Goal: Obtain resource: Obtain resource

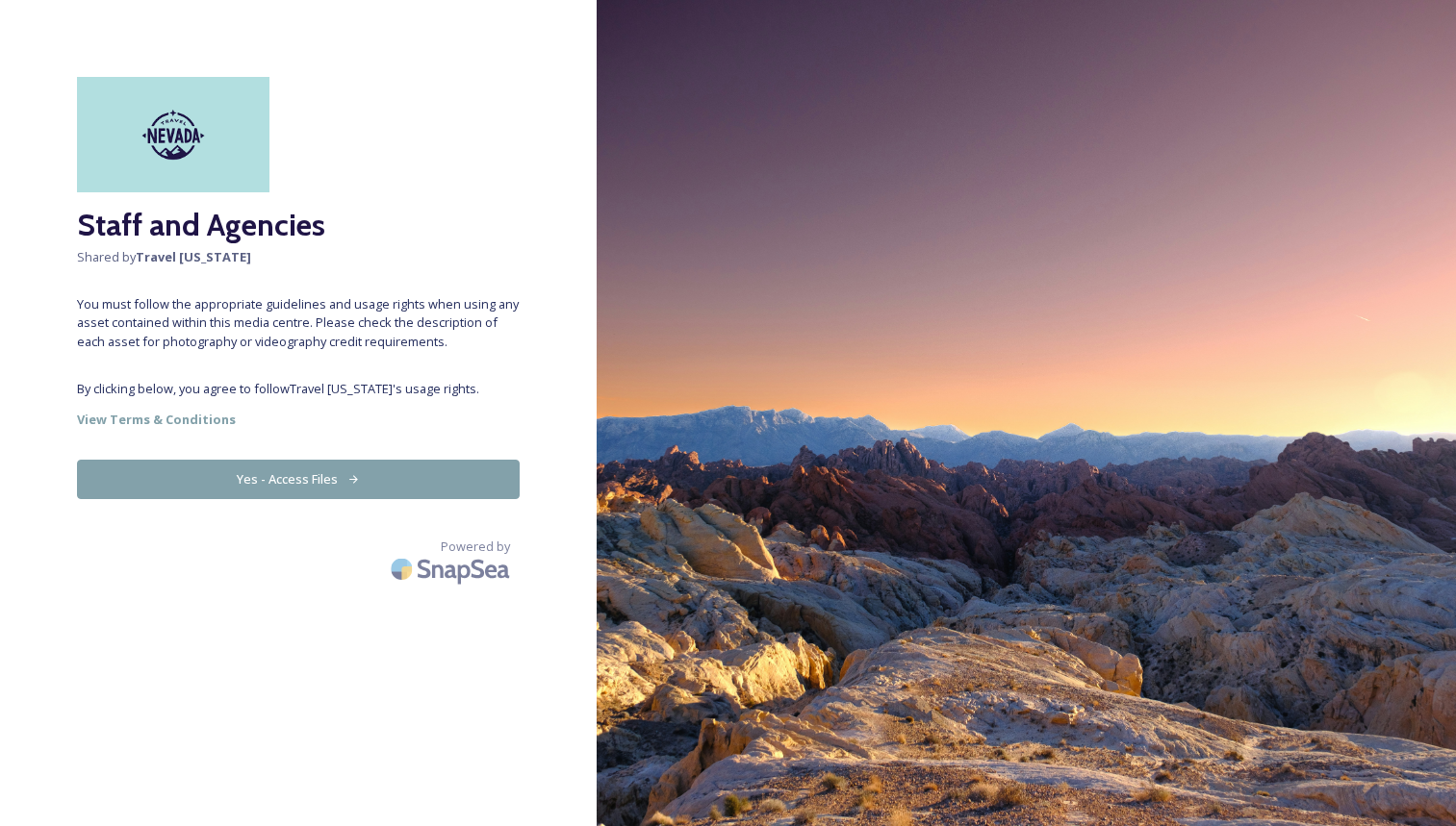
click at [317, 465] on button "Yes - Access Files" at bounding box center [298, 480] width 443 height 39
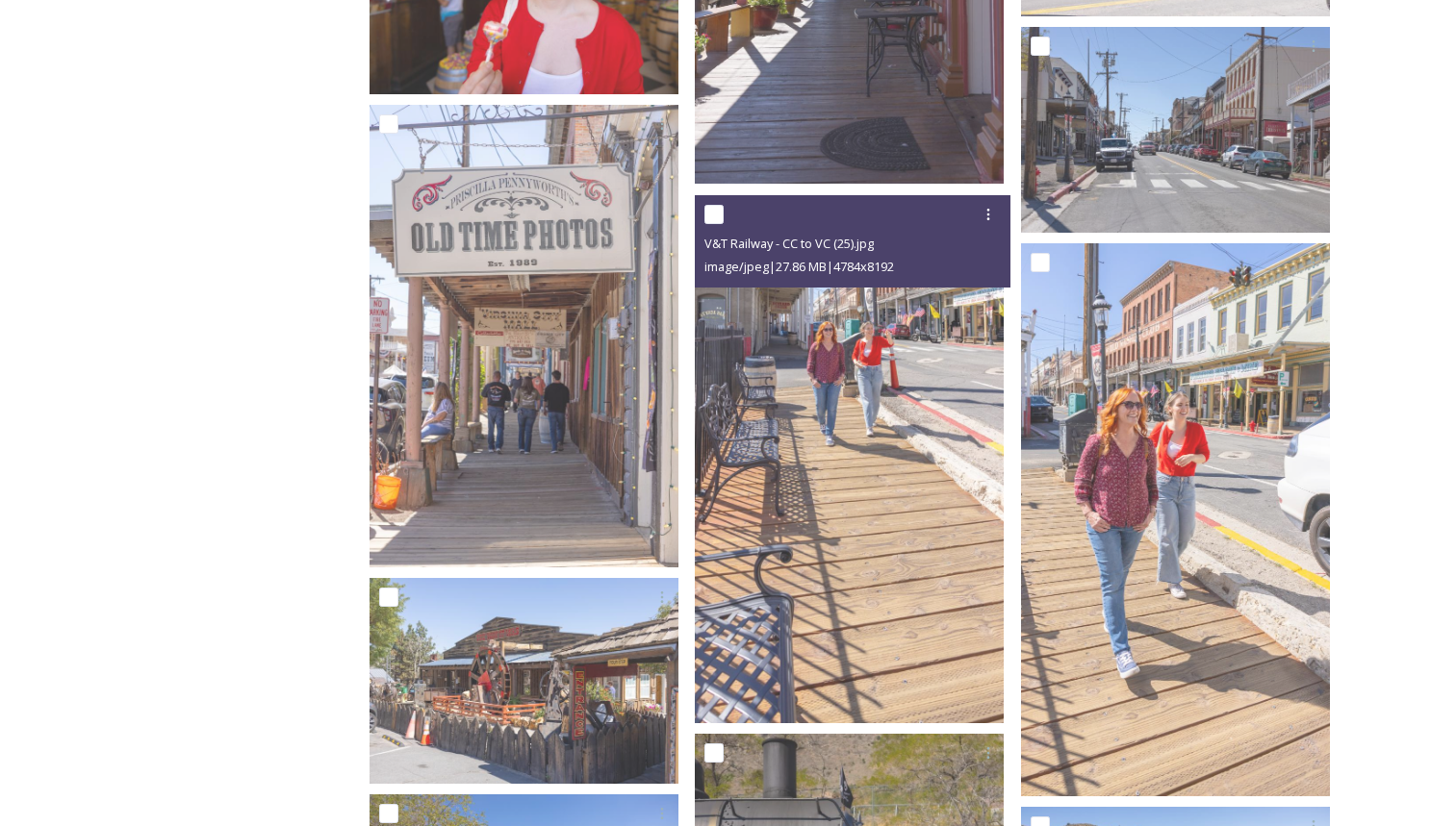
scroll to position [2215, 0]
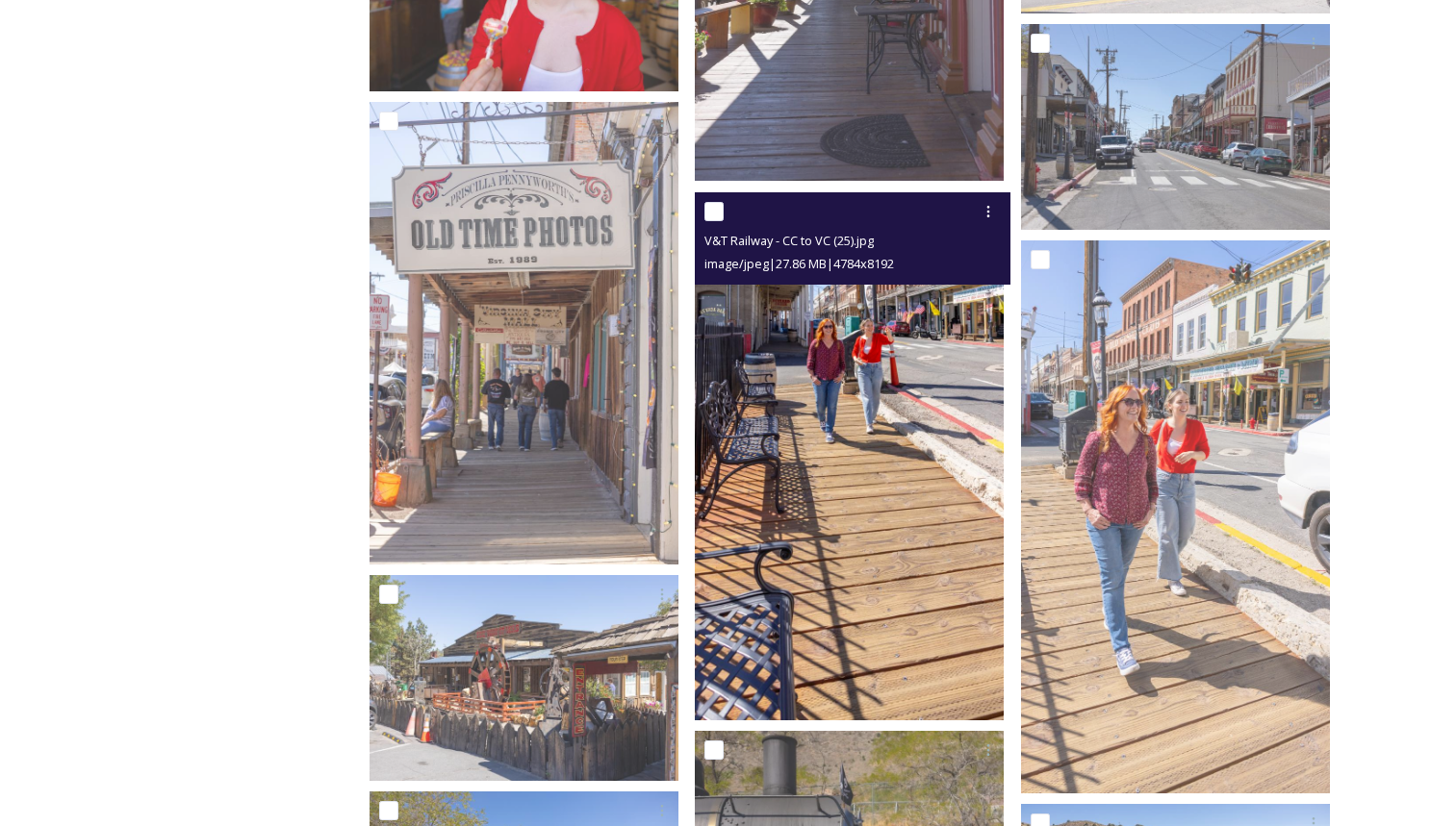
click at [881, 320] on img at bounding box center [849, 456] width 309 height 528
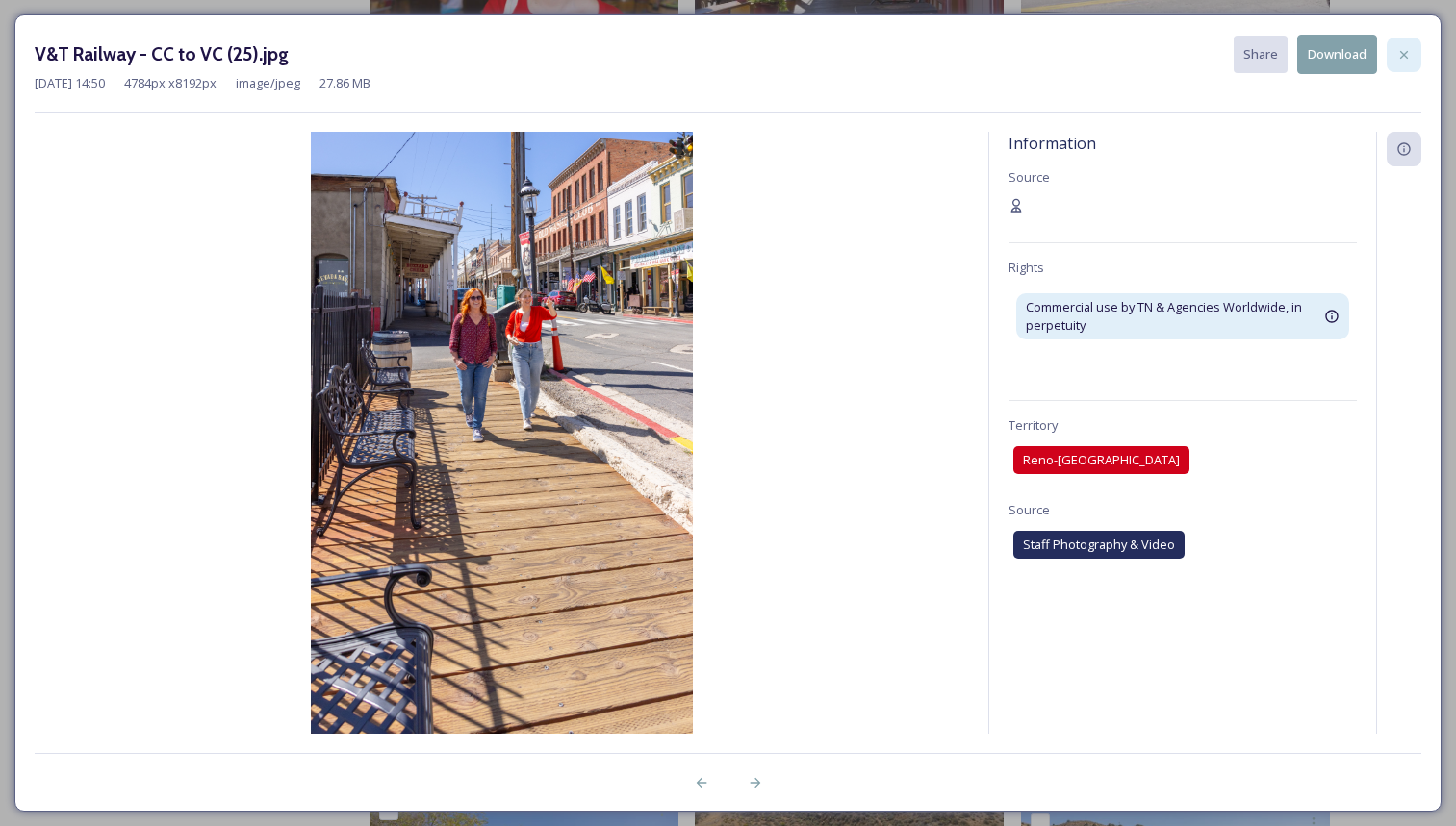
click at [1407, 56] on icon at bounding box center [1404, 55] width 16 height 16
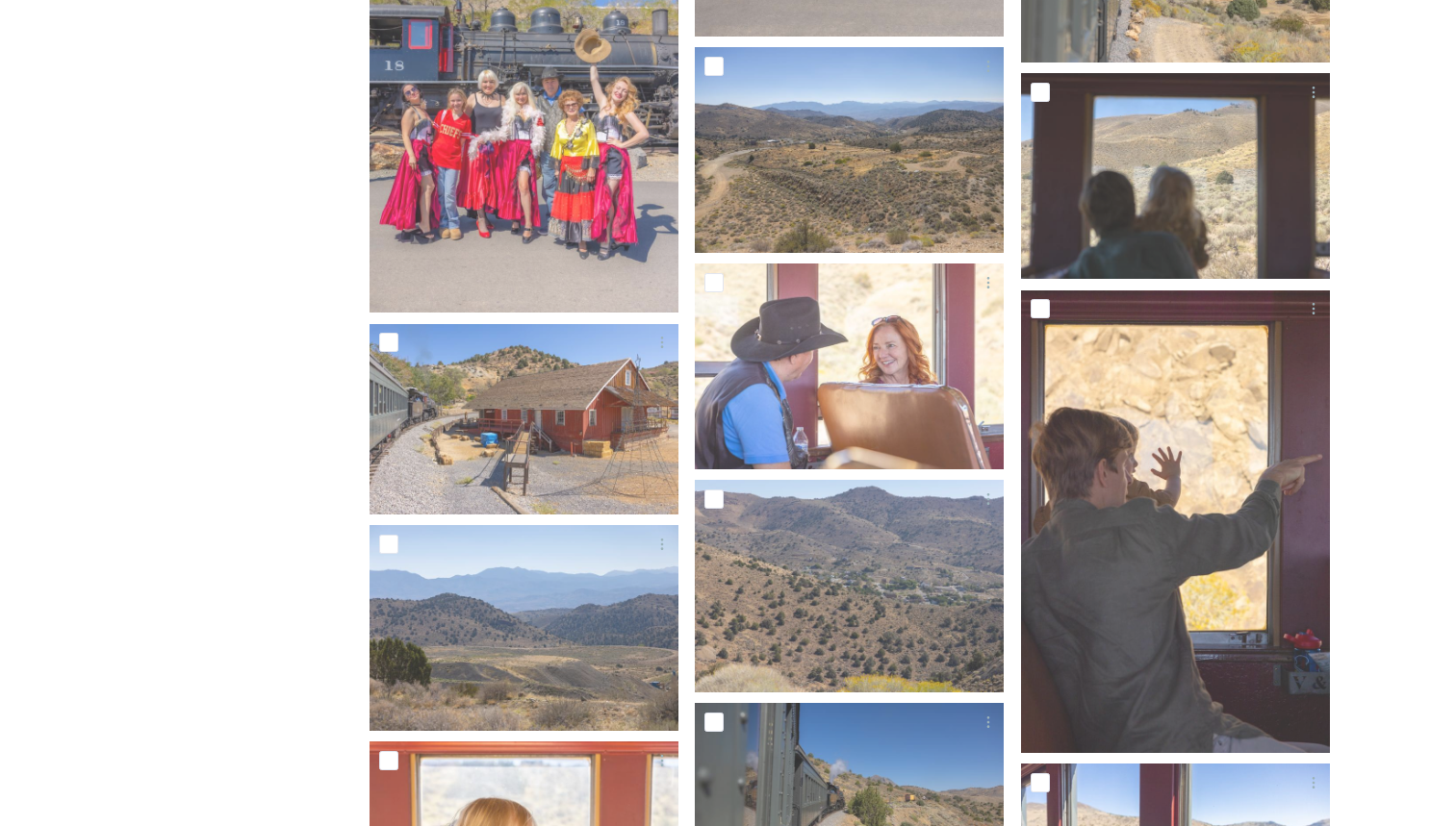
scroll to position [3433, 0]
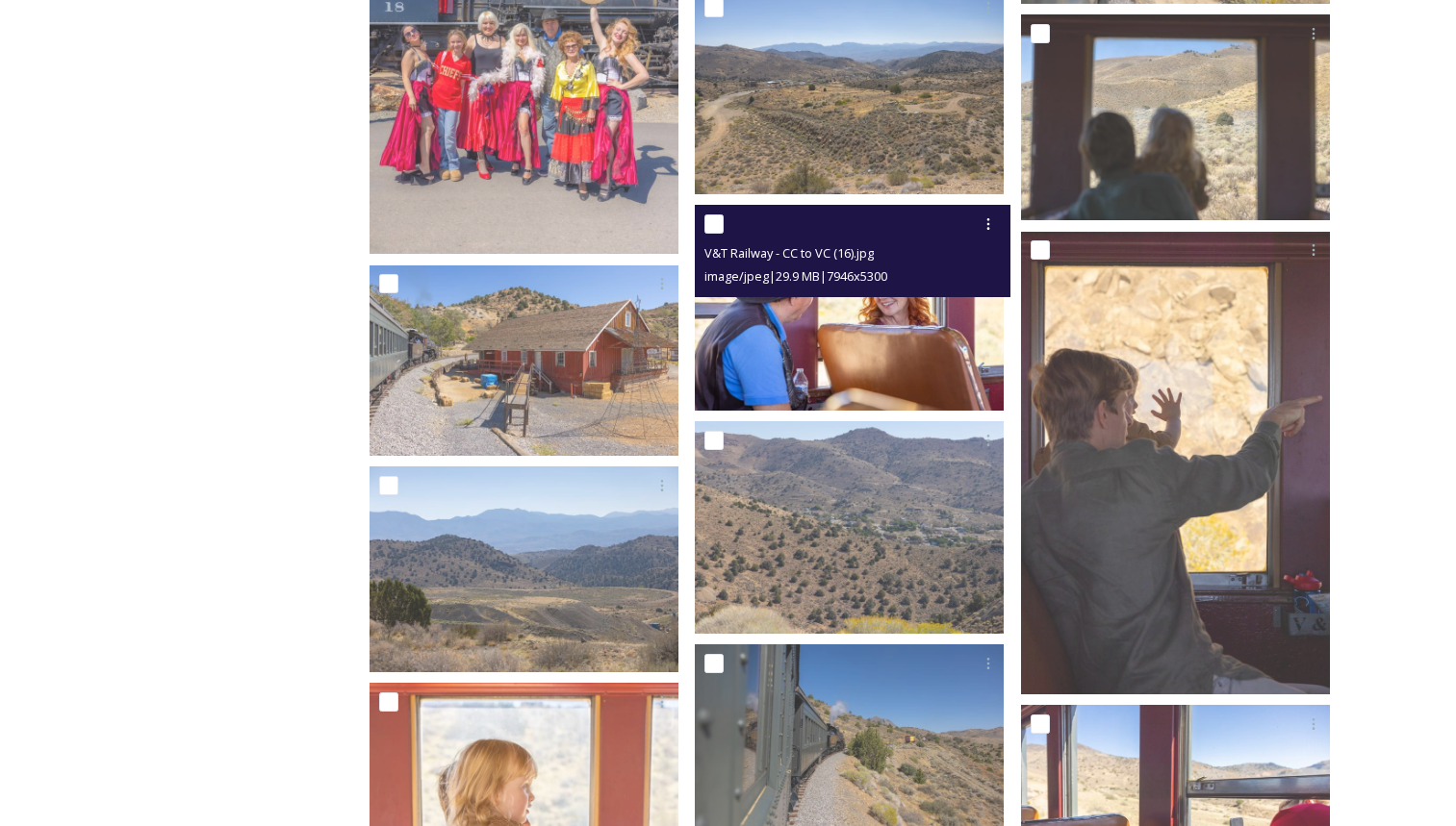
click at [785, 322] on img at bounding box center [849, 307] width 309 height 206
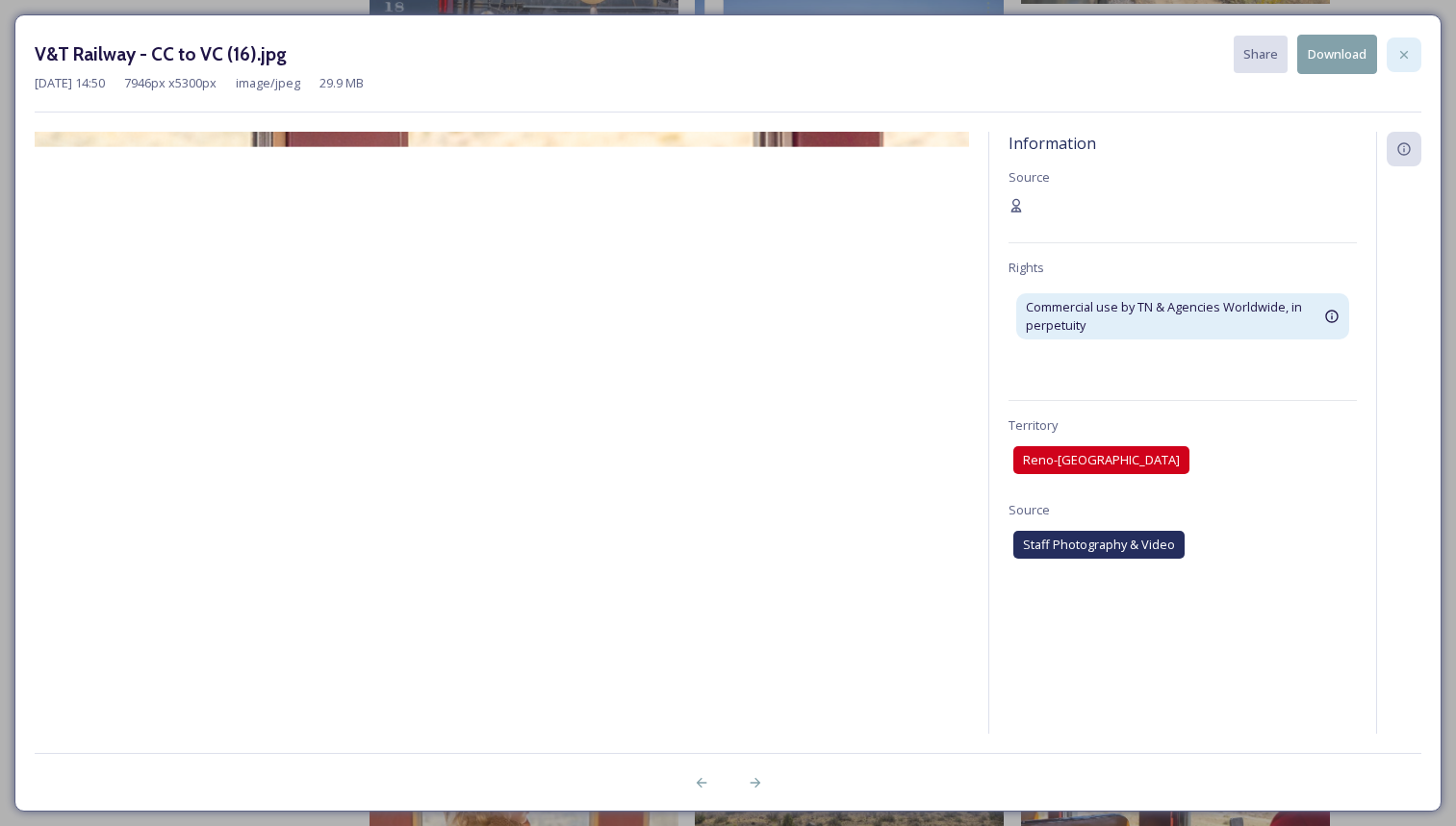
click at [1415, 57] on div at bounding box center [1403, 54] width 34 height 34
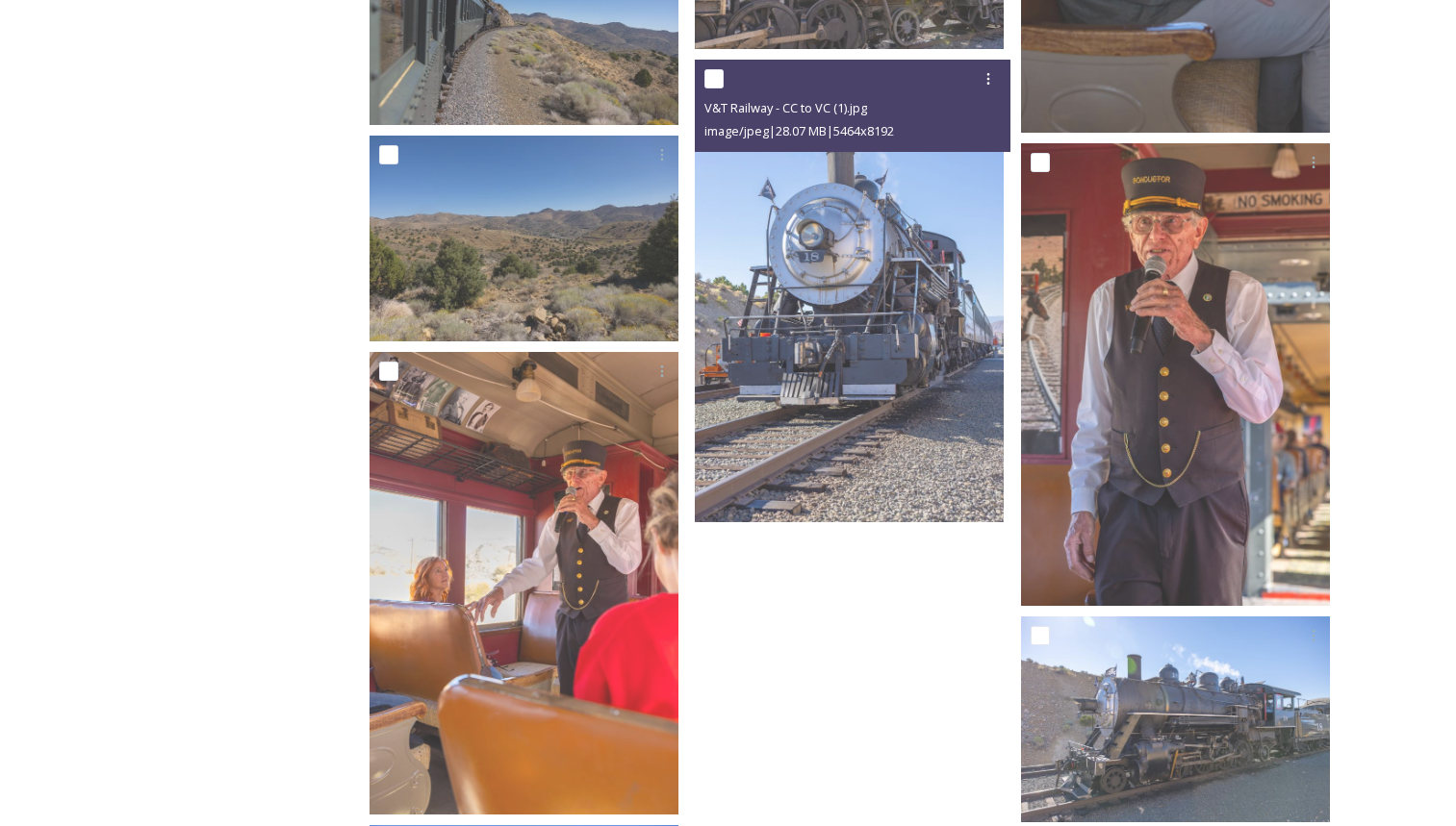
scroll to position [4716, 0]
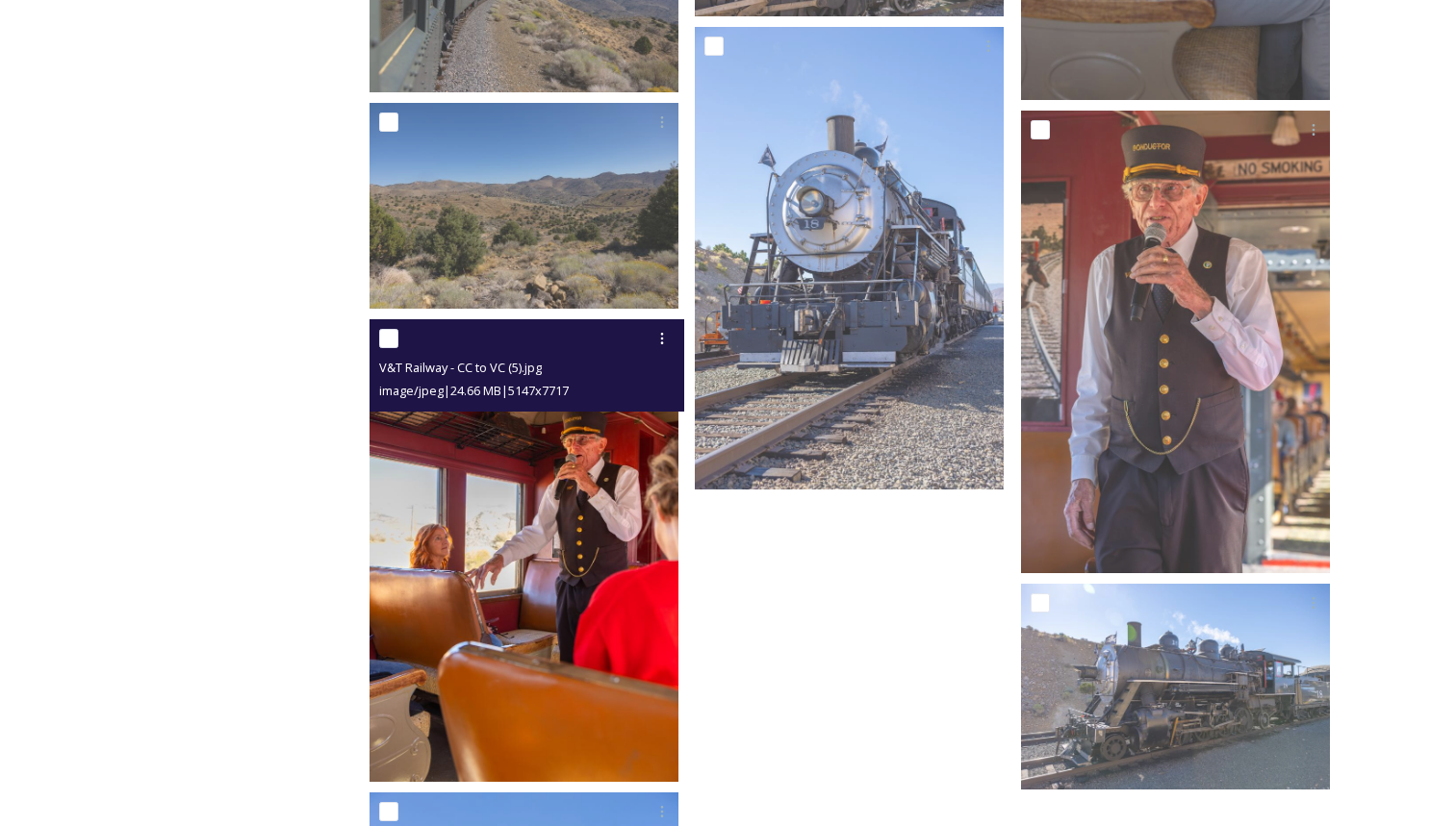
click at [581, 479] on img at bounding box center [524, 551] width 309 height 462
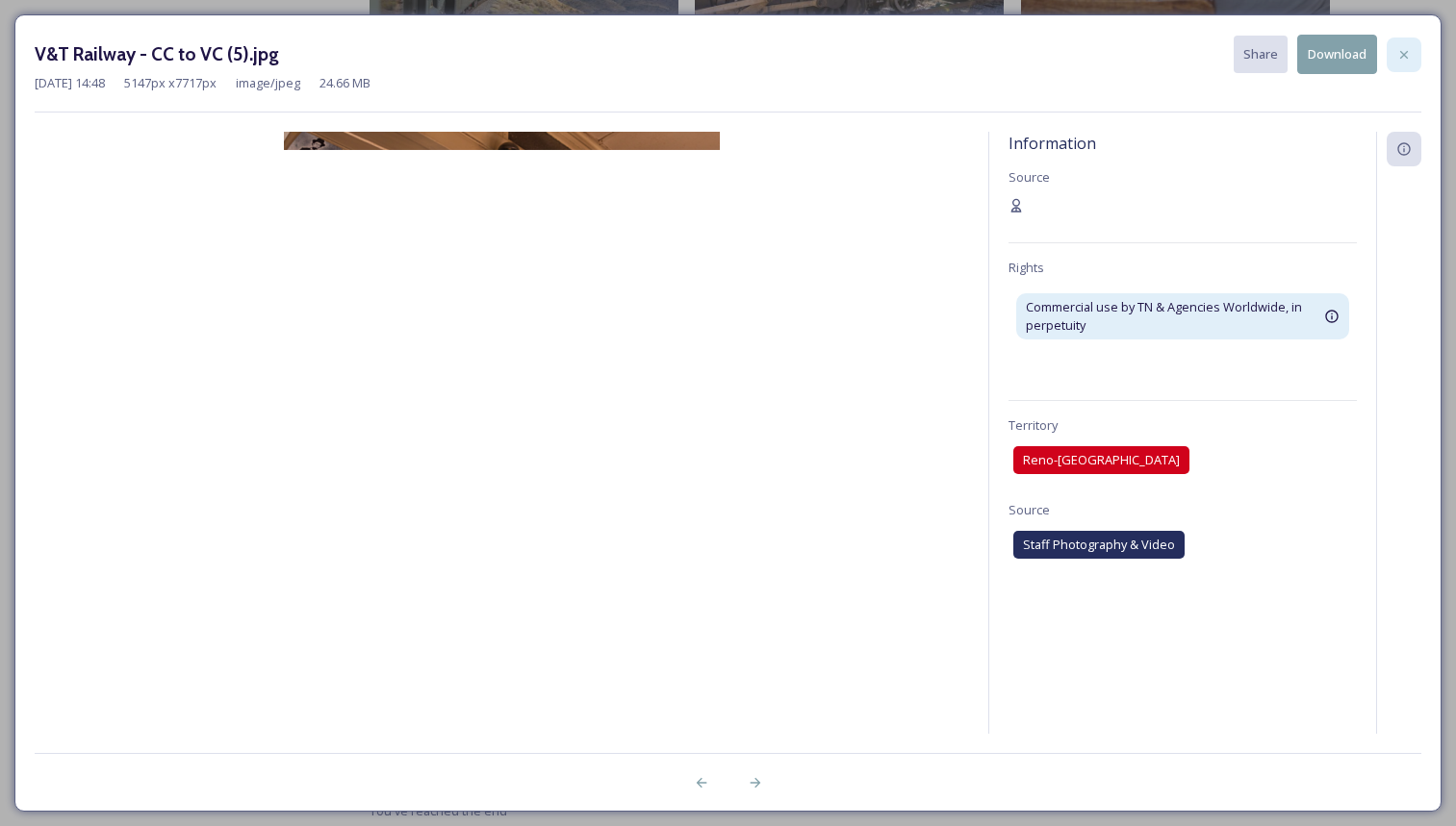
click at [1399, 57] on icon at bounding box center [1404, 55] width 16 height 16
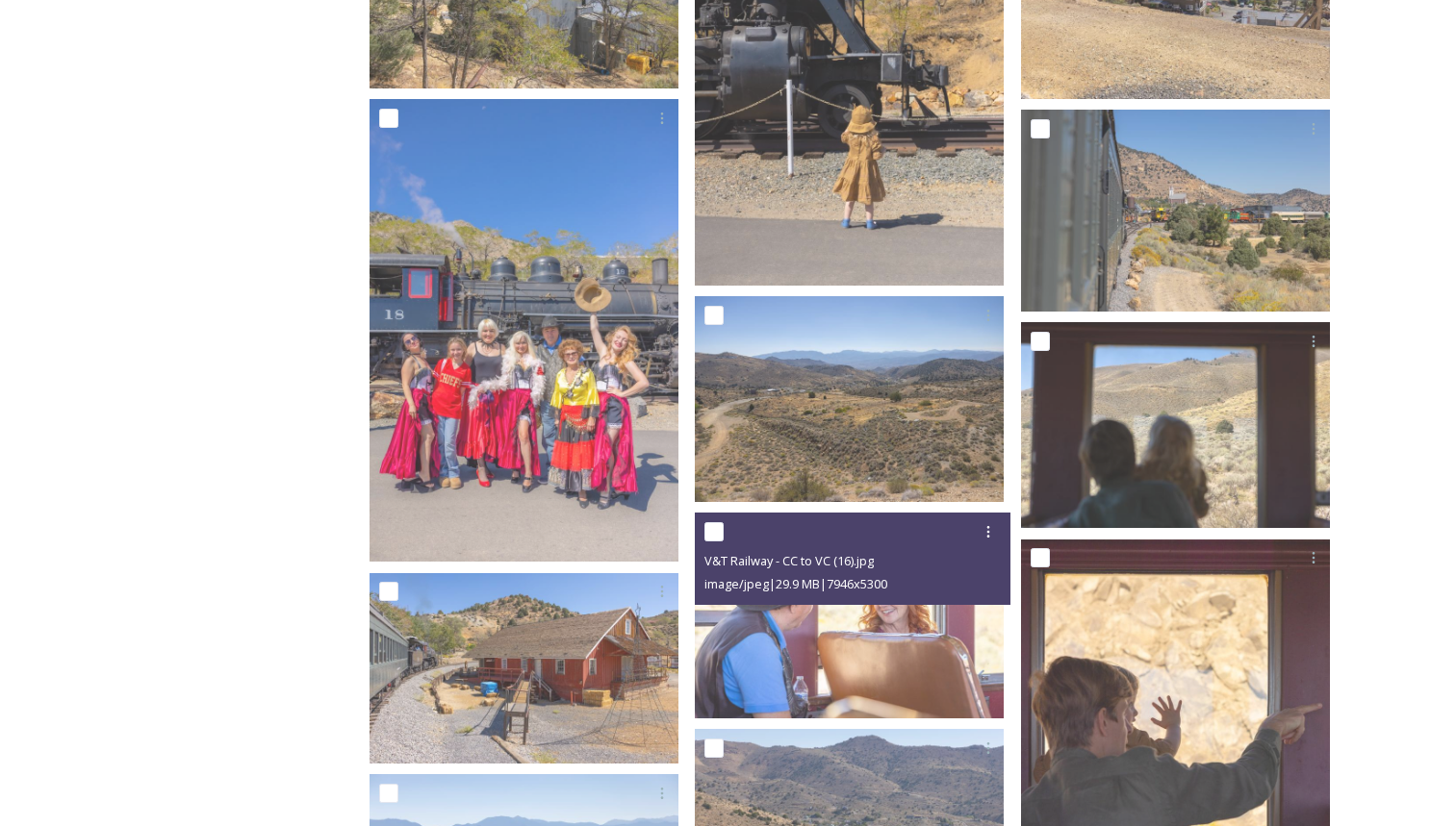
scroll to position [3127, 0]
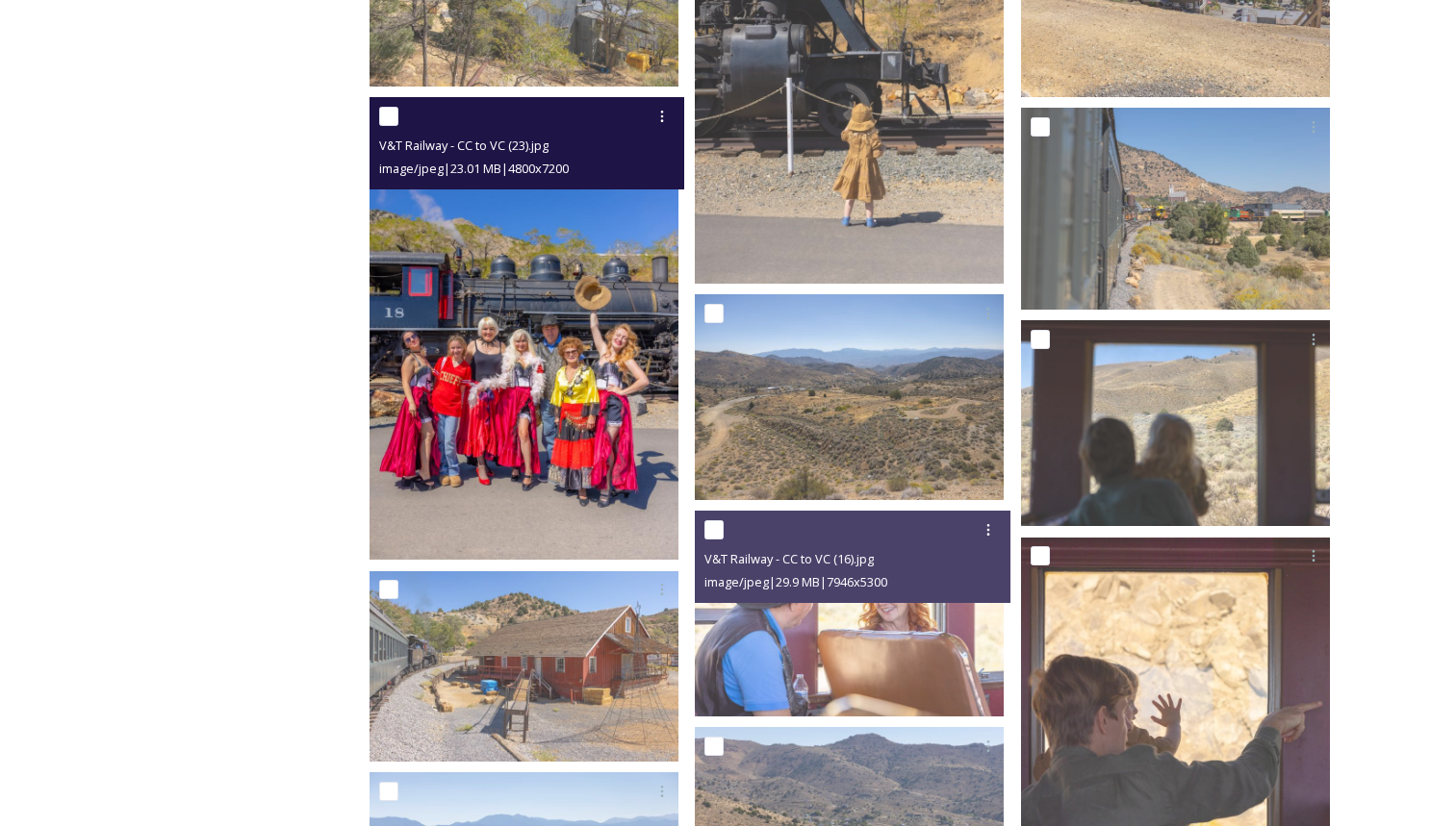
click at [555, 225] on img at bounding box center [524, 328] width 309 height 463
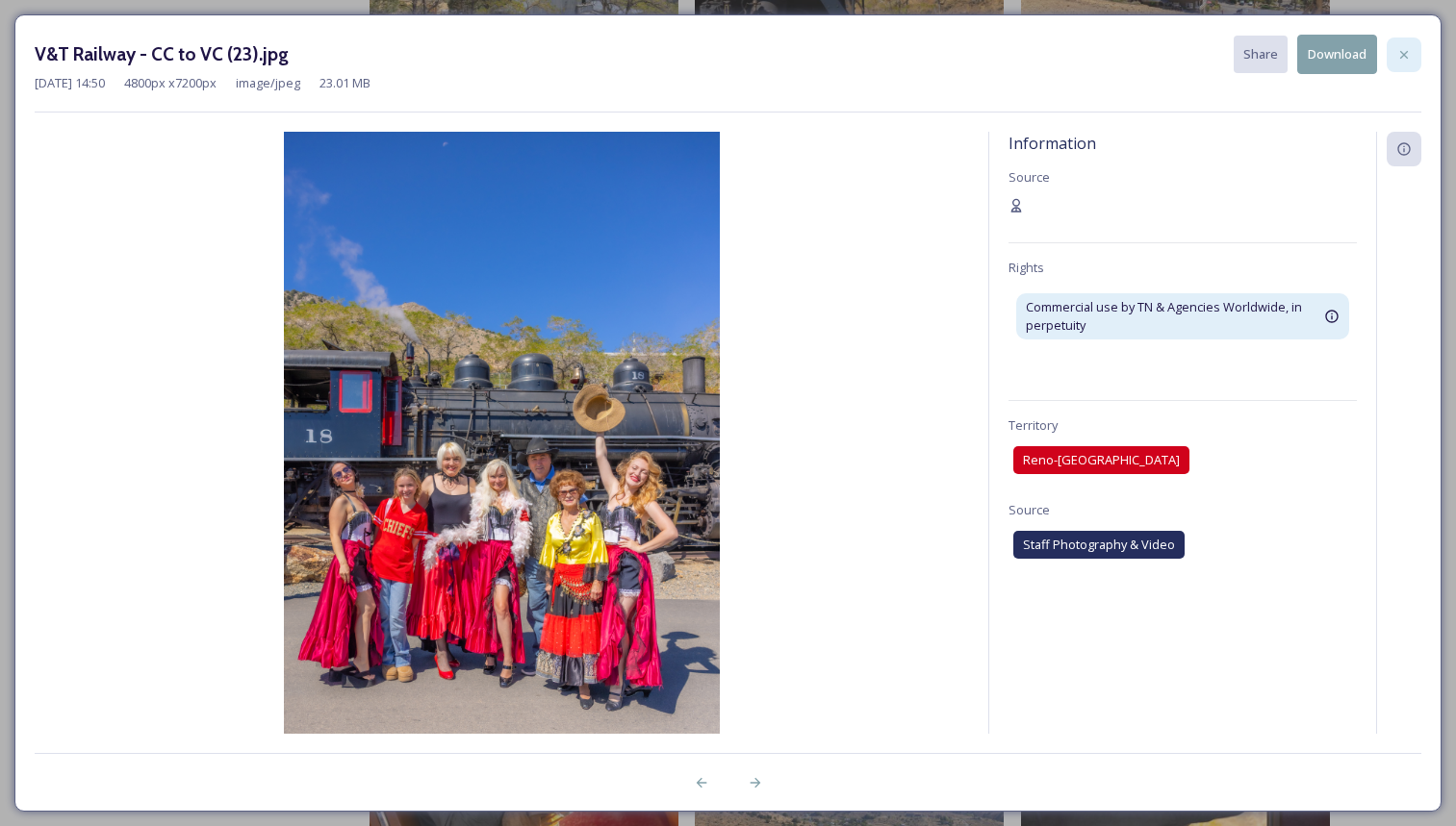
click at [1412, 54] on div at bounding box center [1403, 54] width 34 height 34
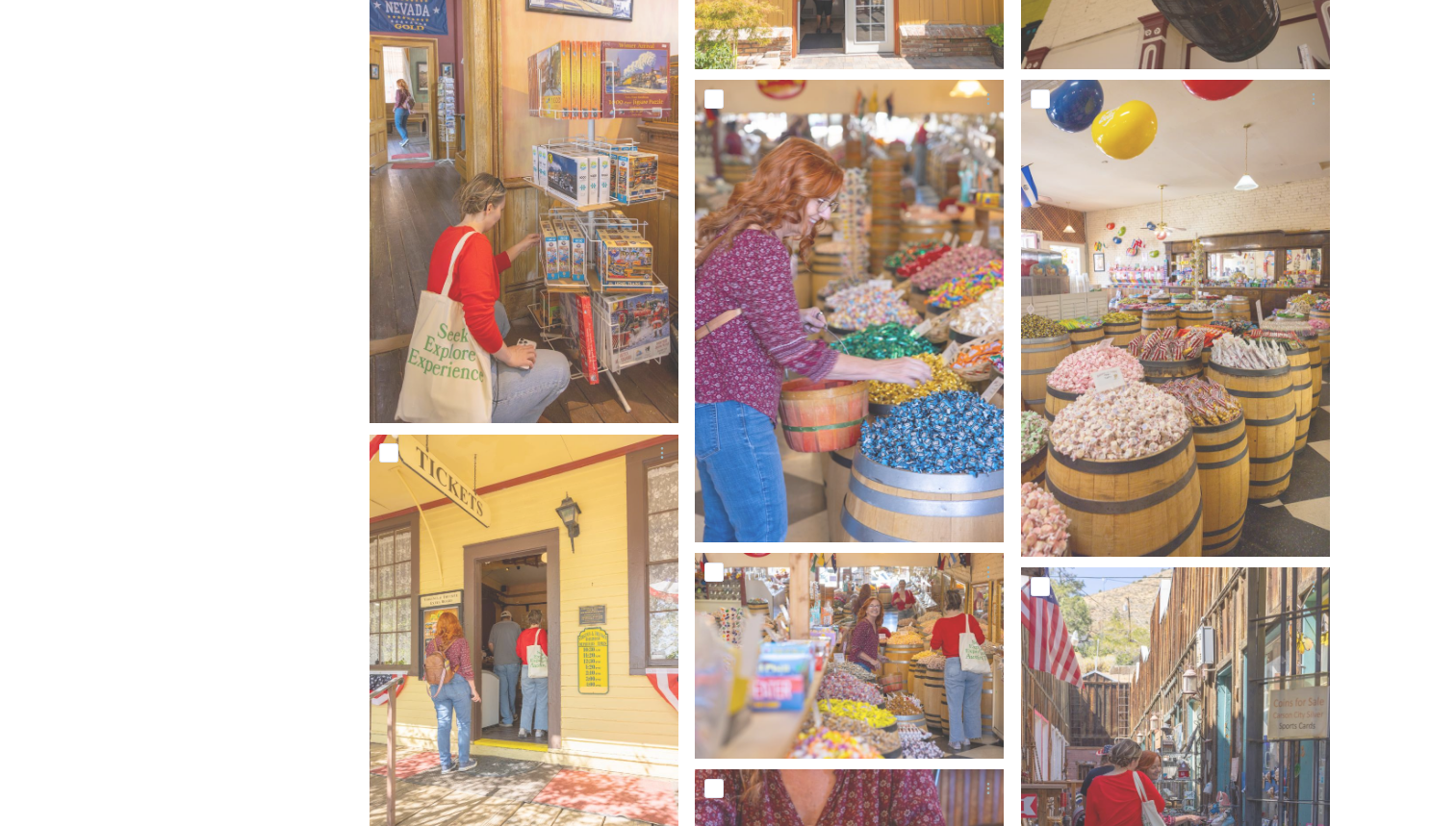
scroll to position [915, 0]
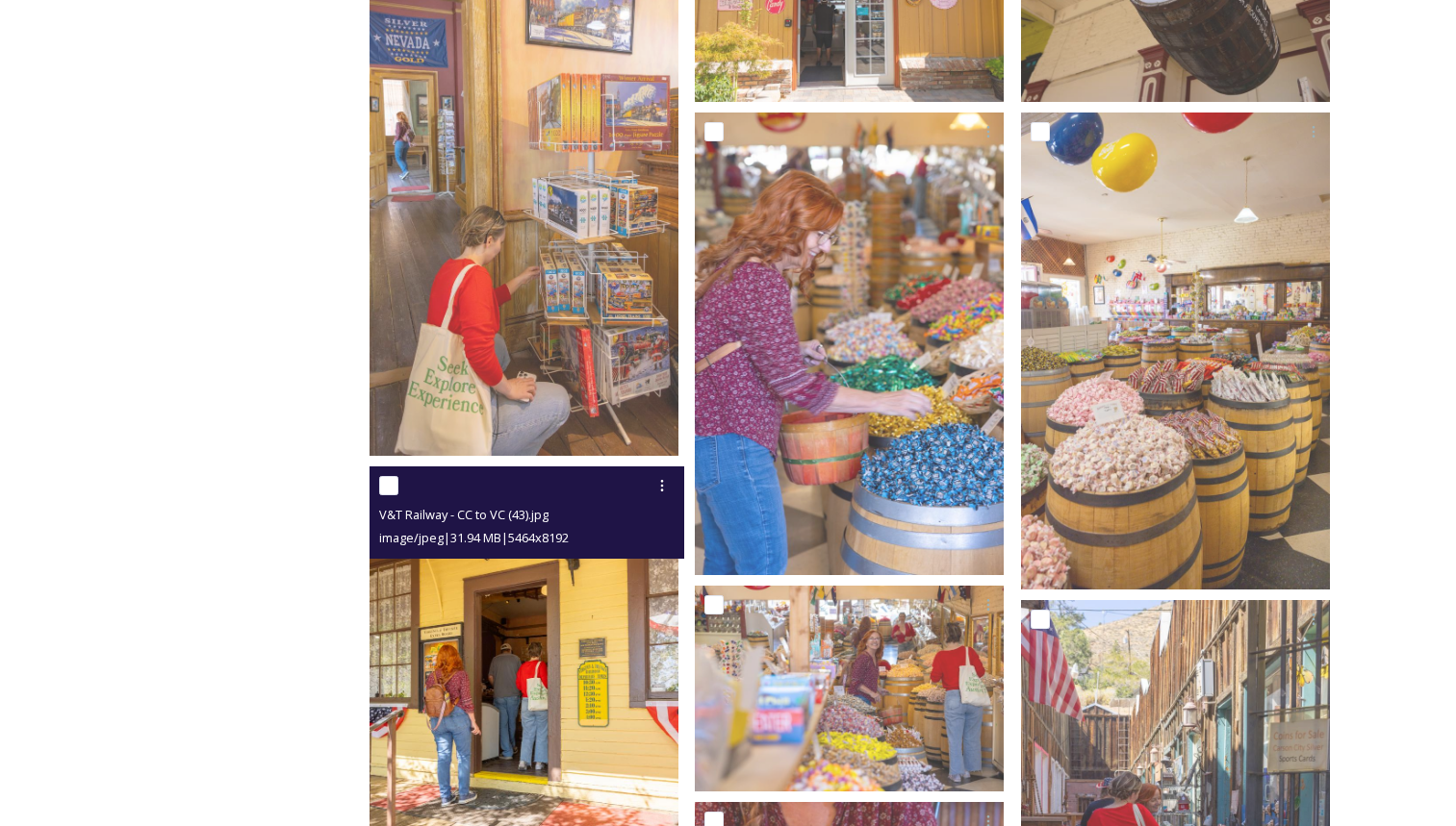
click at [541, 624] on img at bounding box center [524, 698] width 309 height 462
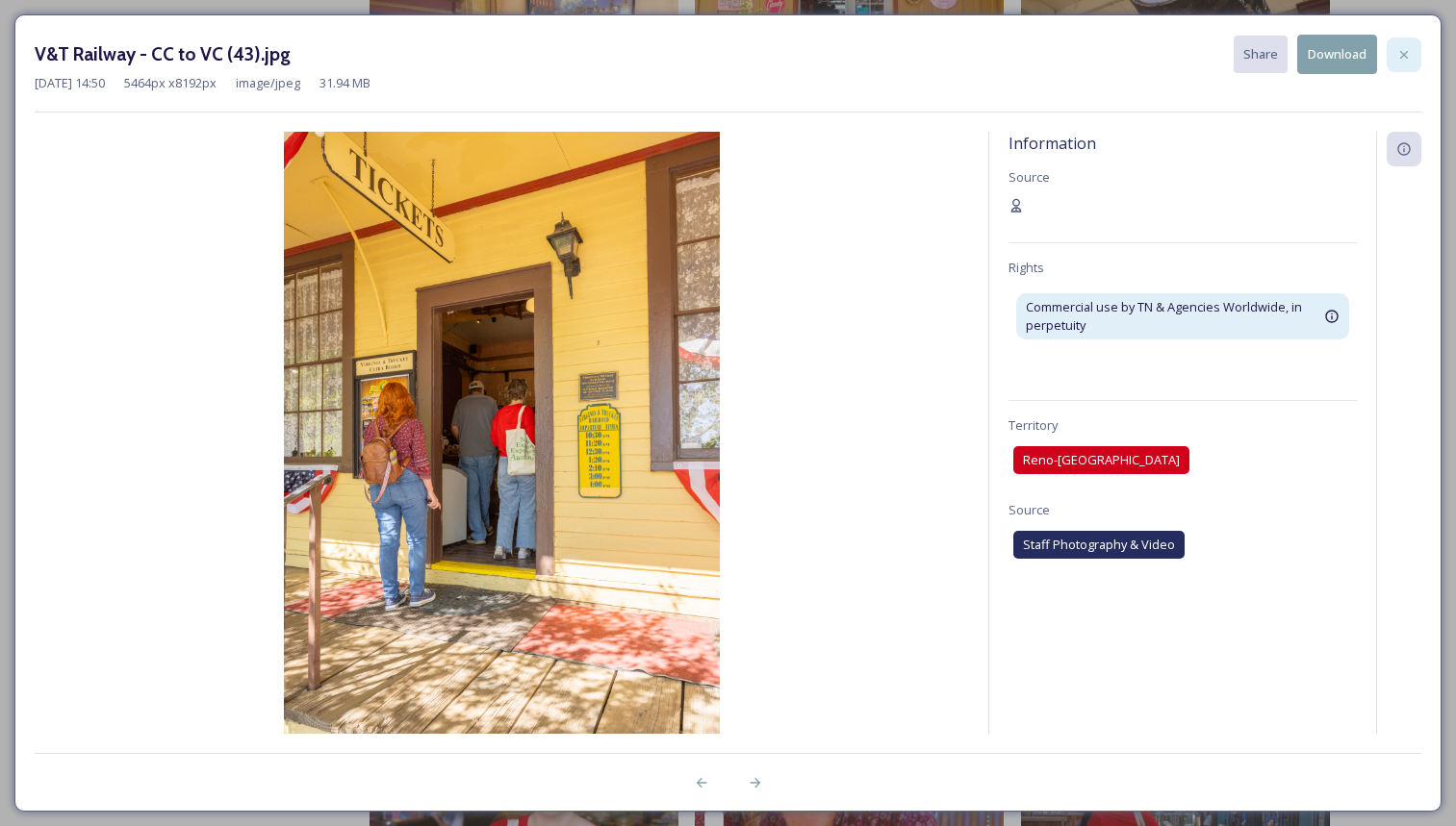
click at [1406, 54] on icon at bounding box center [1404, 55] width 16 height 16
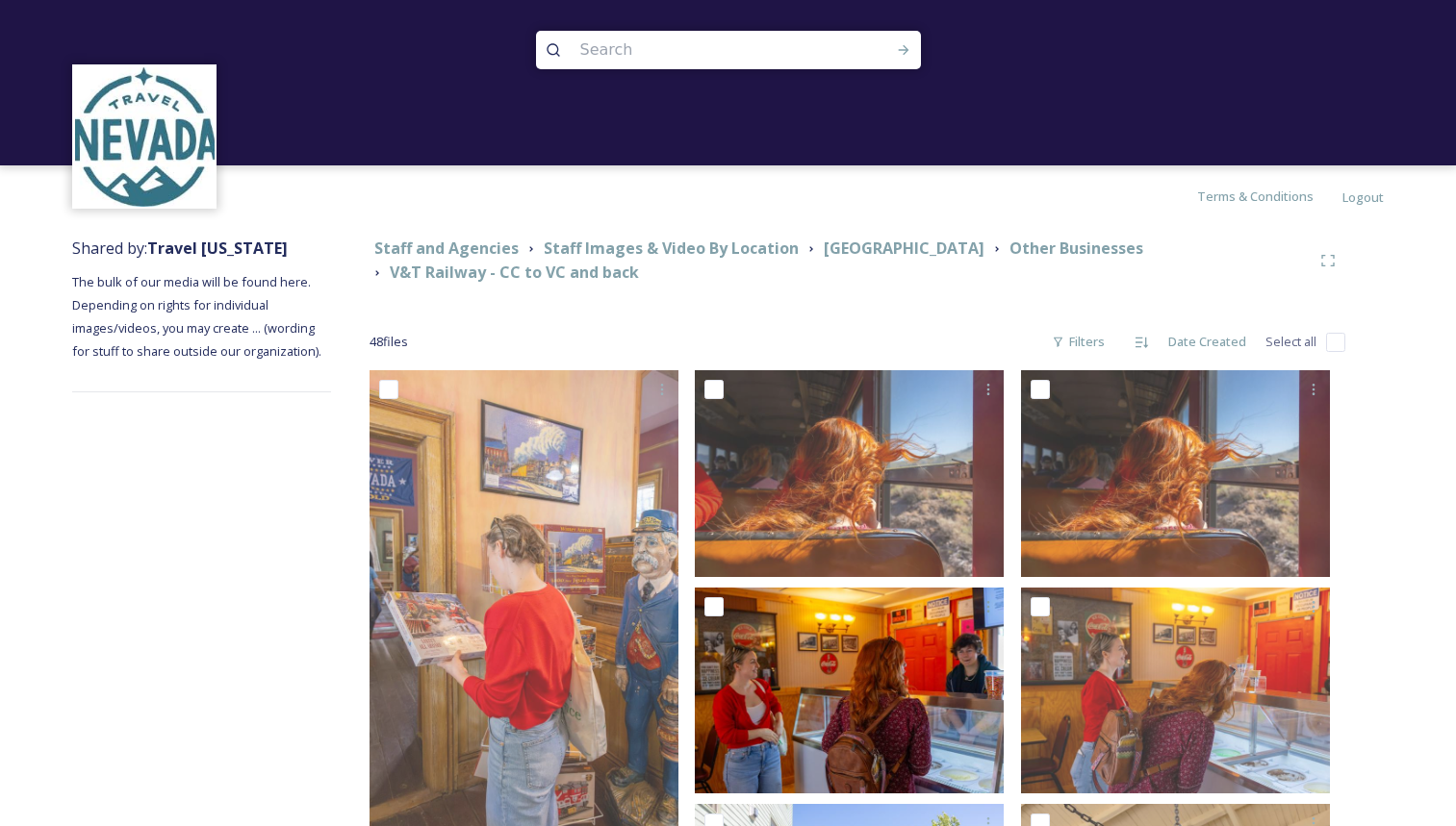
scroll to position [0, 0]
